Goal: Find specific page/section: Find specific page/section

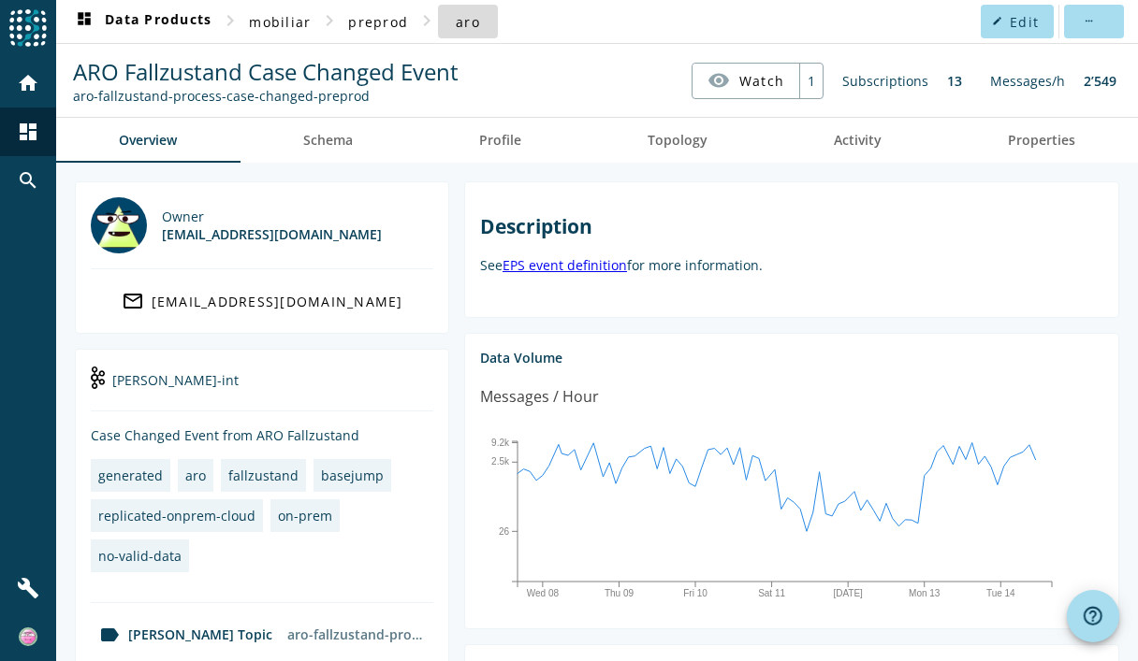
click at [466, 27] on span "aro" at bounding box center [468, 22] width 24 height 18
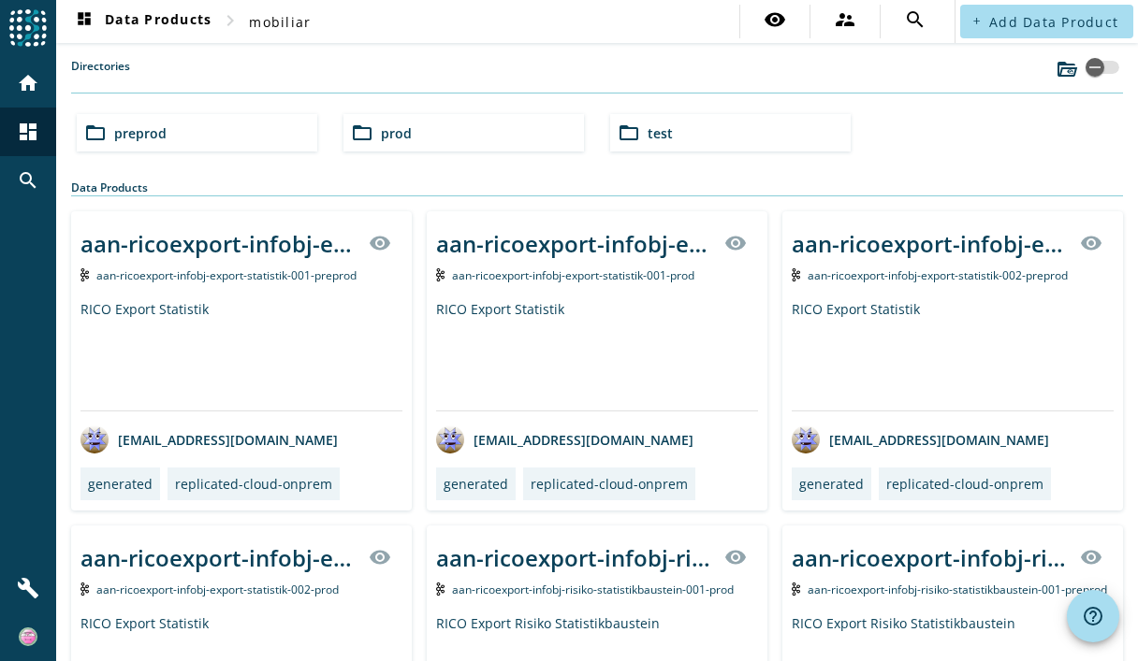
click at [247, 147] on div "folder_open preprod" at bounding box center [197, 132] width 240 height 37
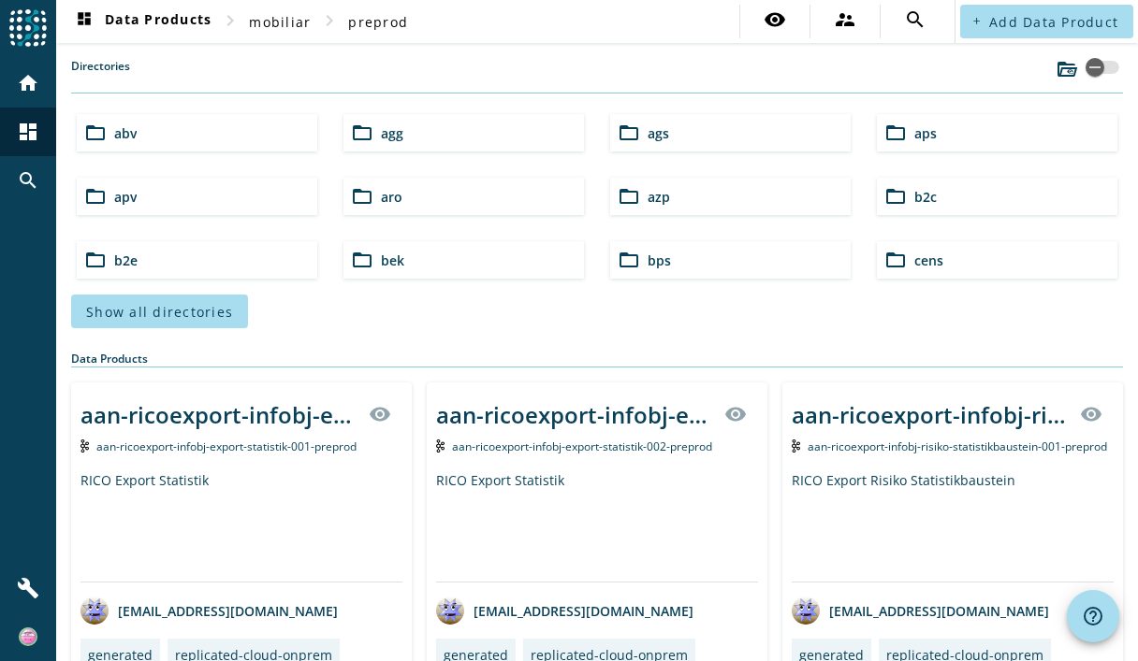
click at [1094, 74] on mat-error at bounding box center [1103, 83] width 37 height 19
click at [1095, 70] on div "button" at bounding box center [1102, 67] width 34 height 13
drag, startPoint x: 1095, startPoint y: 70, endPoint x: 975, endPoint y: 117, distance: 129.4
click at [975, 117] on section "Directories folder_open abv folder_open agg folder_open ags folder_open aps fol…" at bounding box center [596, 193] width 1051 height 270
click at [1080, 57] on div "dashboard Data Products chevron_right mobiliar chevron_right preprod visibility…" at bounding box center [596, 330] width 1081 height 661
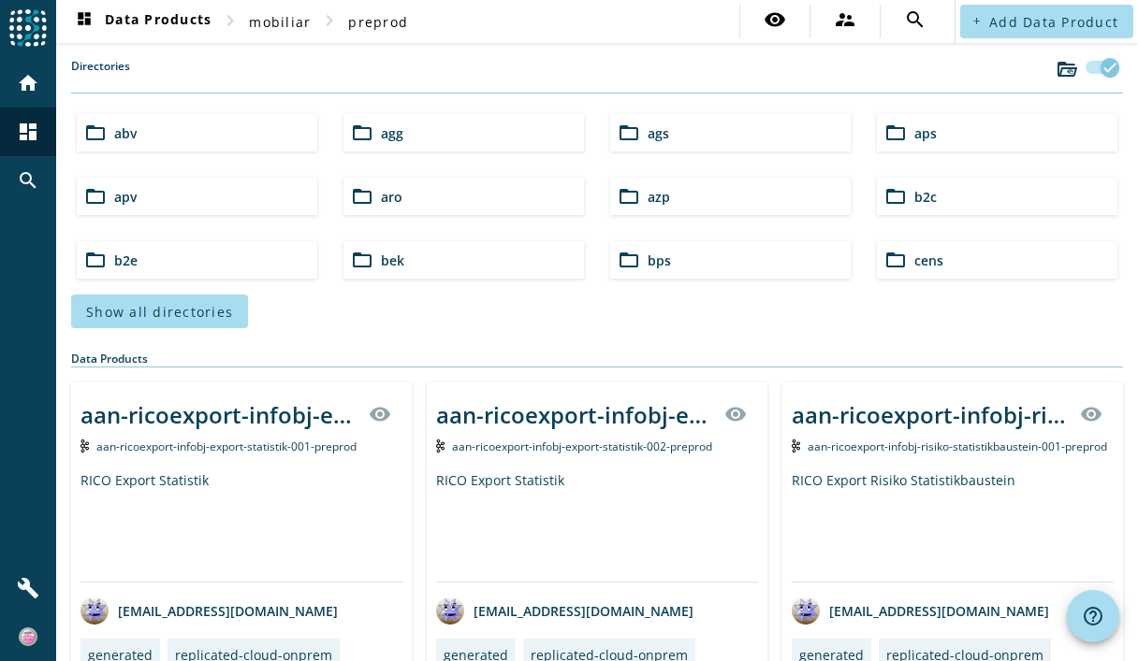
click at [1085, 66] on div "button" at bounding box center [1102, 67] width 34 height 13
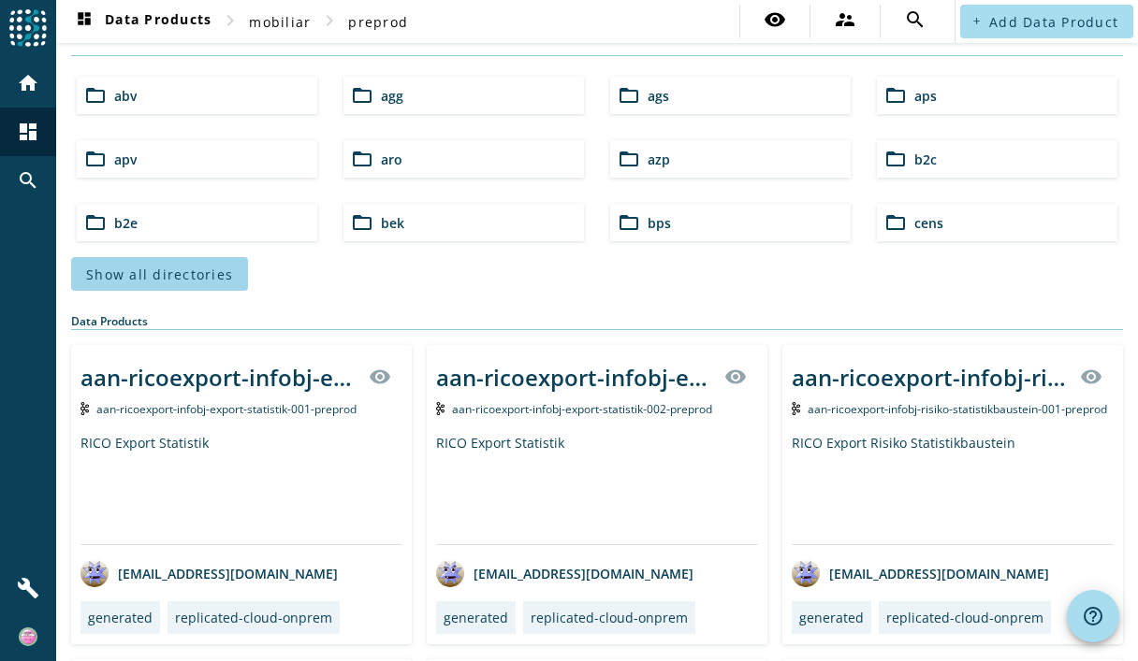
click at [163, 260] on span at bounding box center [159, 274] width 177 height 45
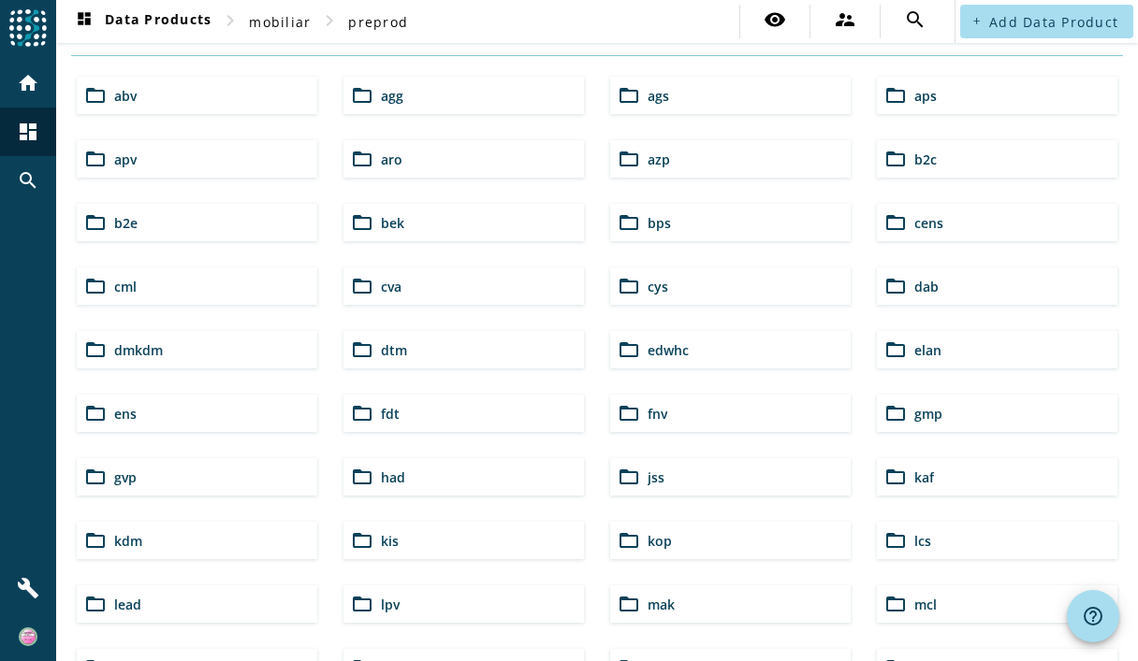
scroll to position [216, 0]
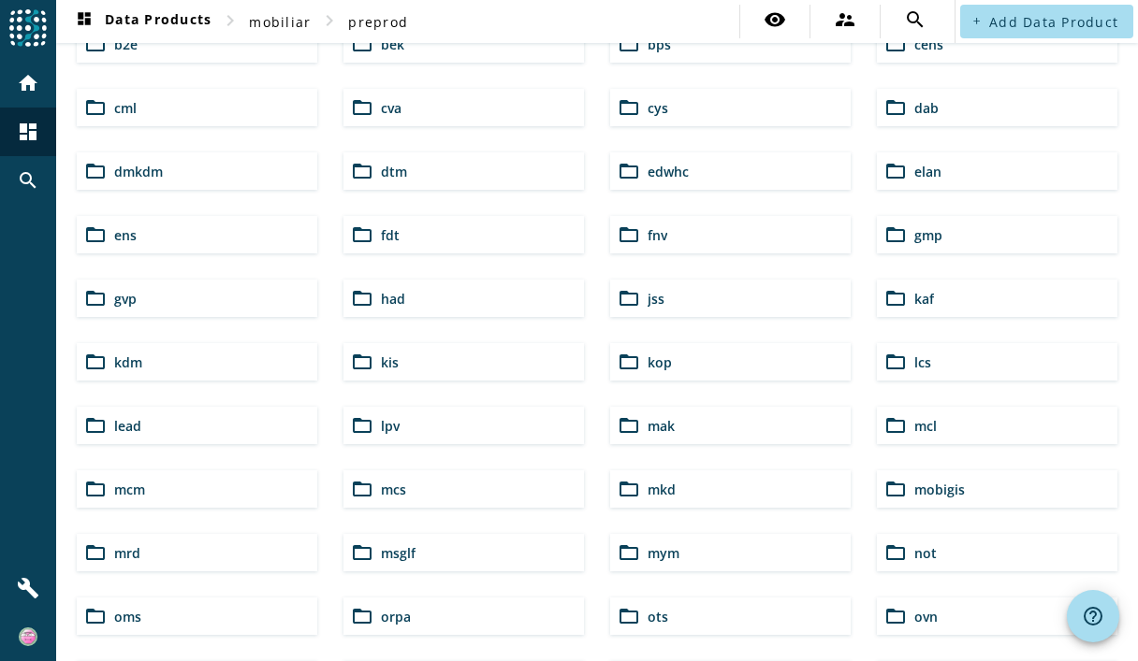
click at [357, 484] on mat-icon "folder_open" at bounding box center [362, 489] width 22 height 22
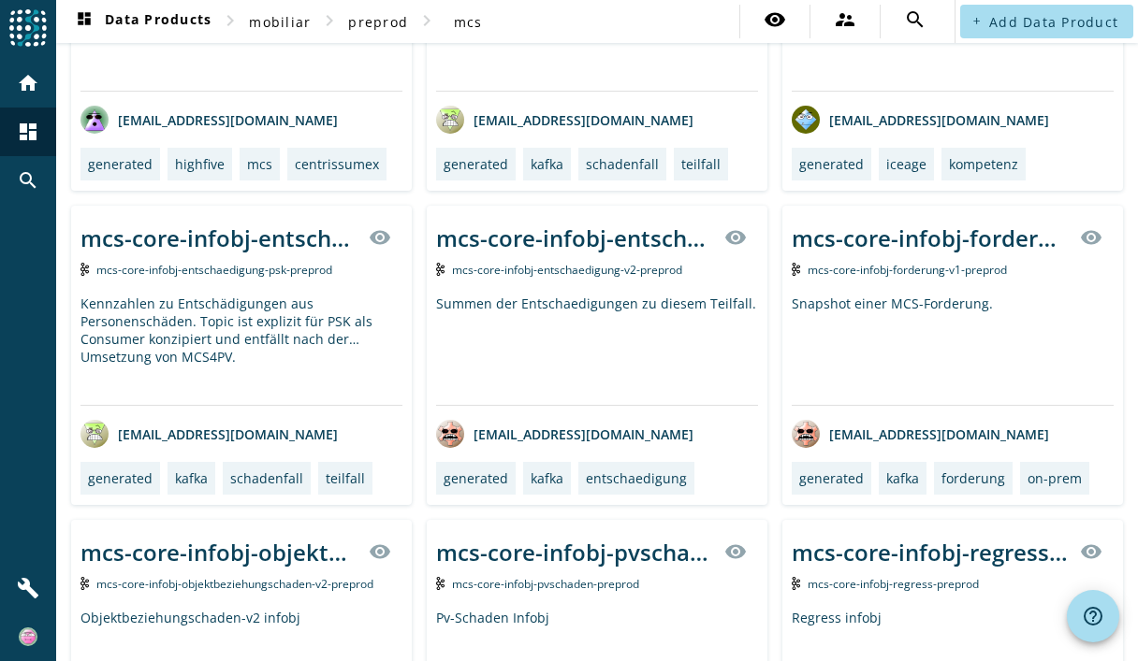
scroll to position [1783, 0]
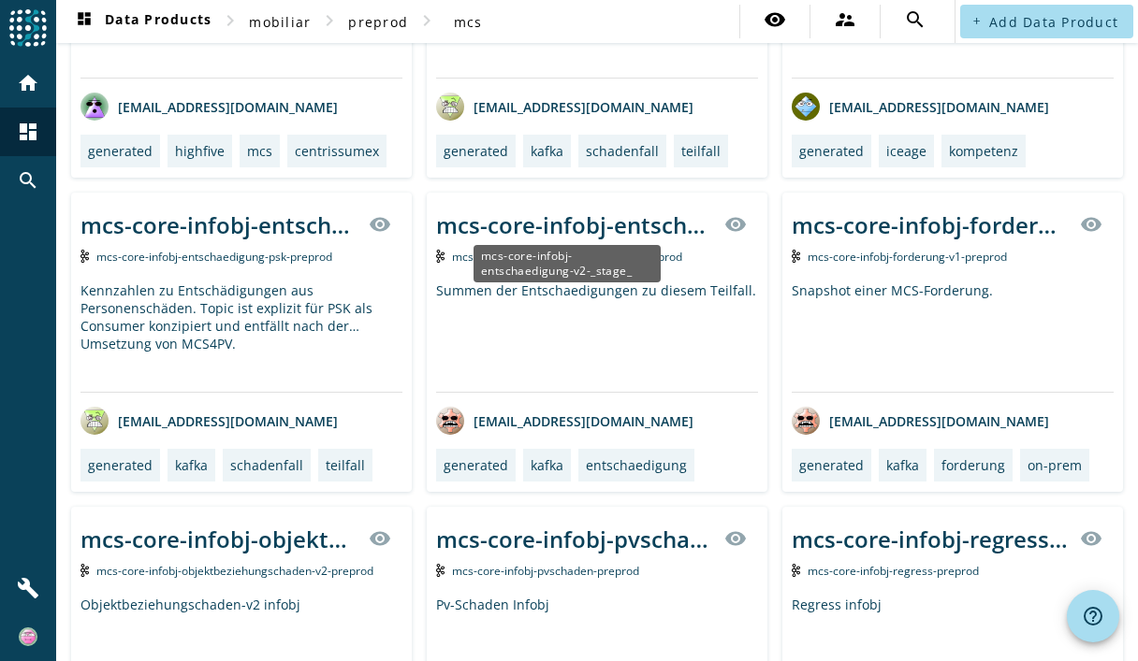
click at [616, 228] on div "mcs-core-infobj-entschaedigung-v2-_stage_" at bounding box center [574, 225] width 277 height 31
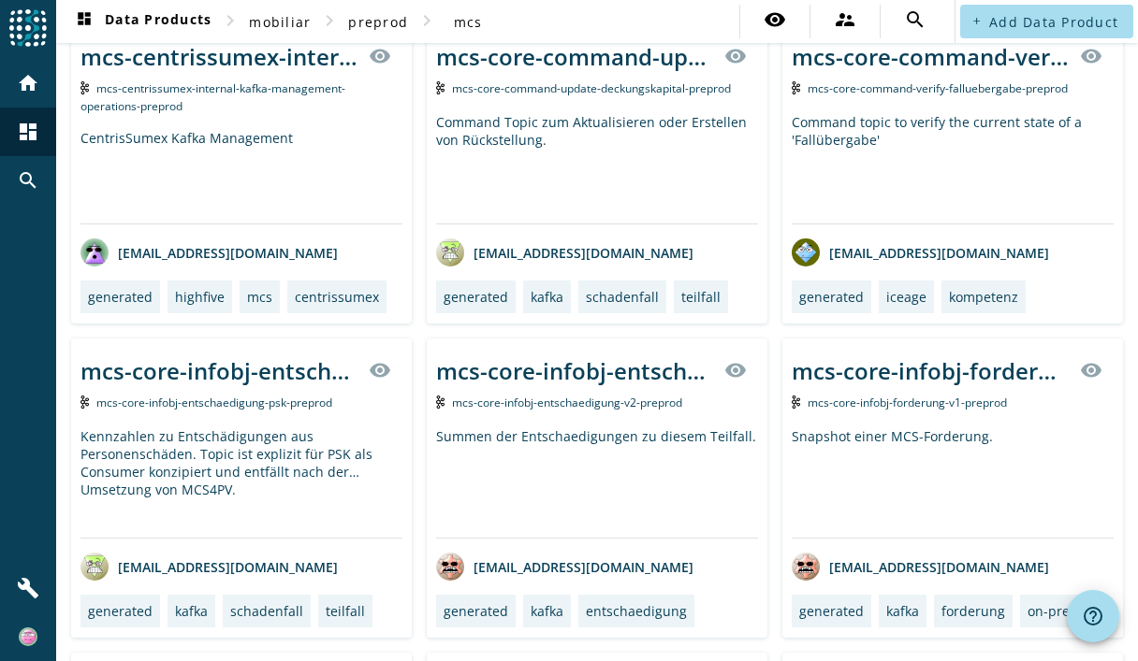
scroll to position [1636, 0]
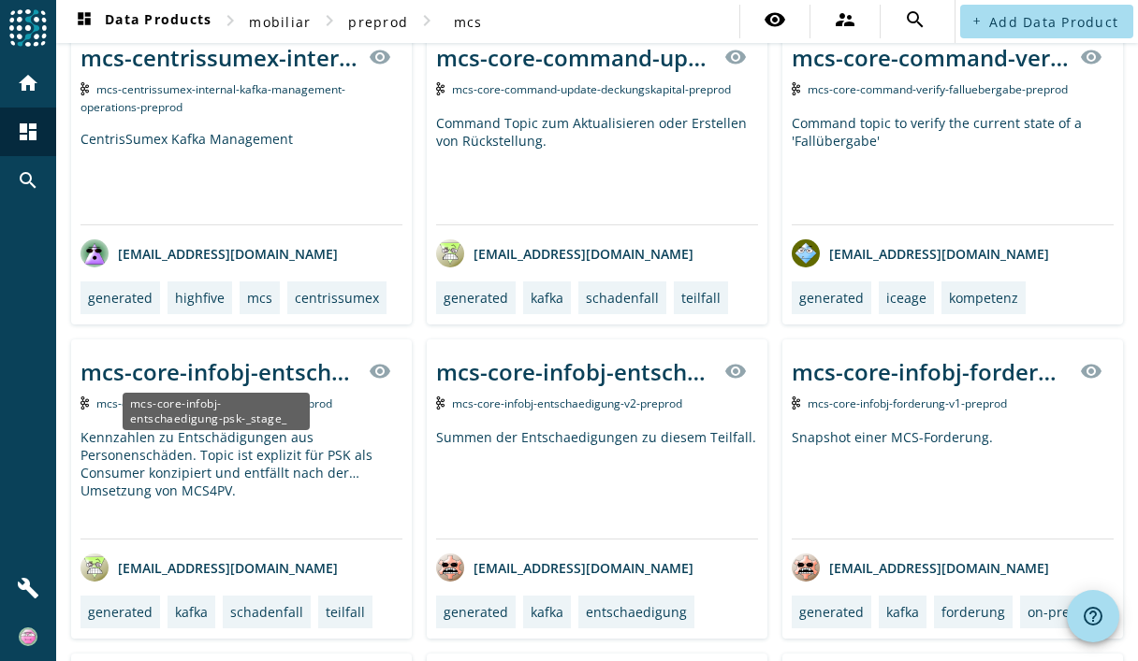
click at [302, 365] on div "mcs-core-infobj-entschaedigung-psk-_stage_" at bounding box center [218, 371] width 277 height 31
